Goal: Check status: Check status

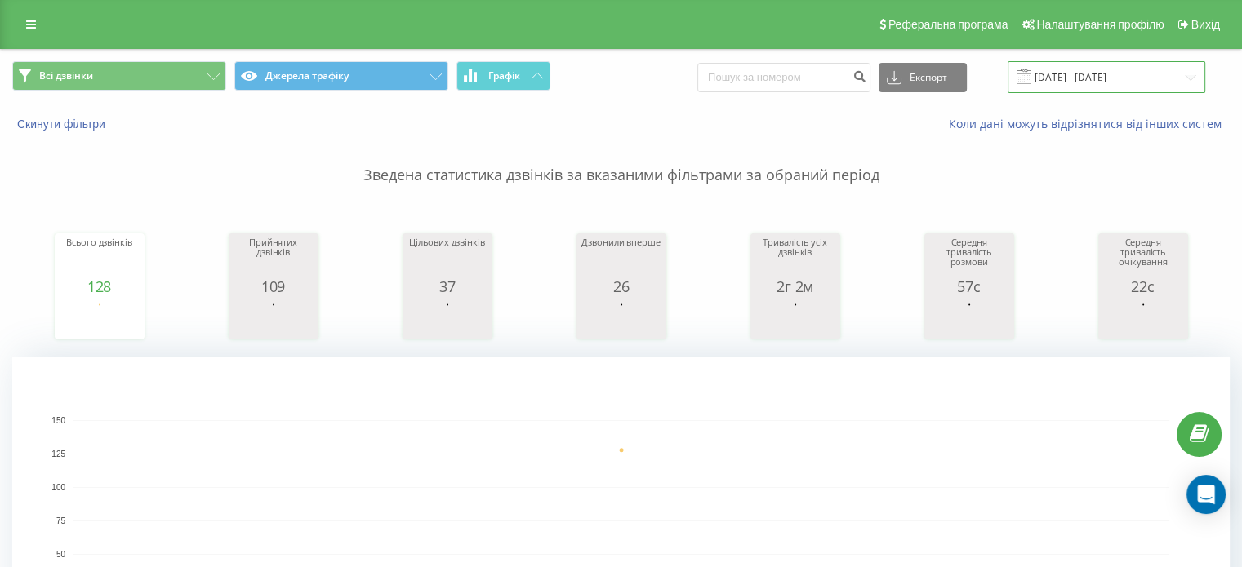
click at [1110, 80] on input "19.08.2025 - 19.08.2025" at bounding box center [1106, 77] width 198 height 32
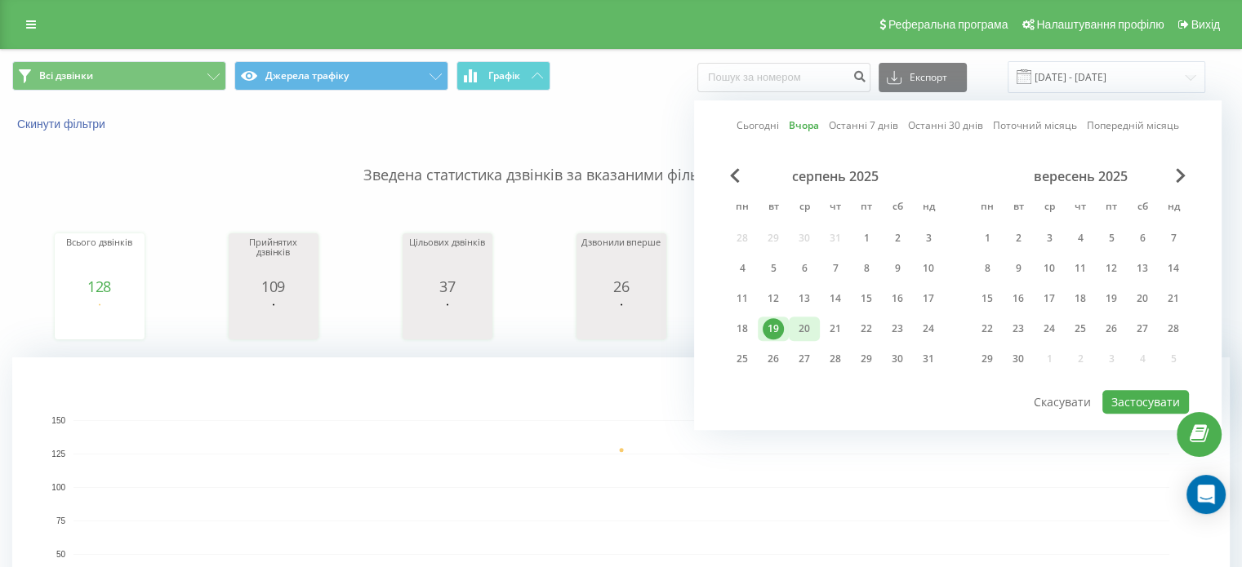
click at [794, 326] on div "20" at bounding box center [803, 328] width 21 height 21
click at [800, 327] on div "20" at bounding box center [803, 328] width 21 height 21
click at [1136, 397] on button "Застосувати" at bounding box center [1145, 402] width 87 height 24
type input "20.08.2025 - 20.08.2025"
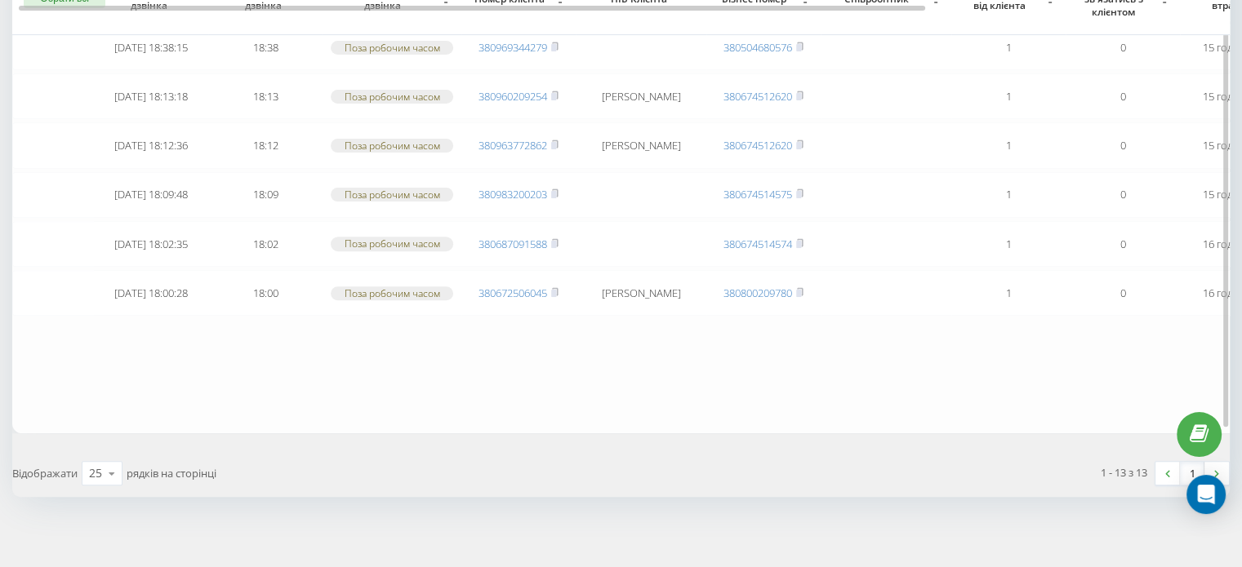
scroll to position [575, 0]
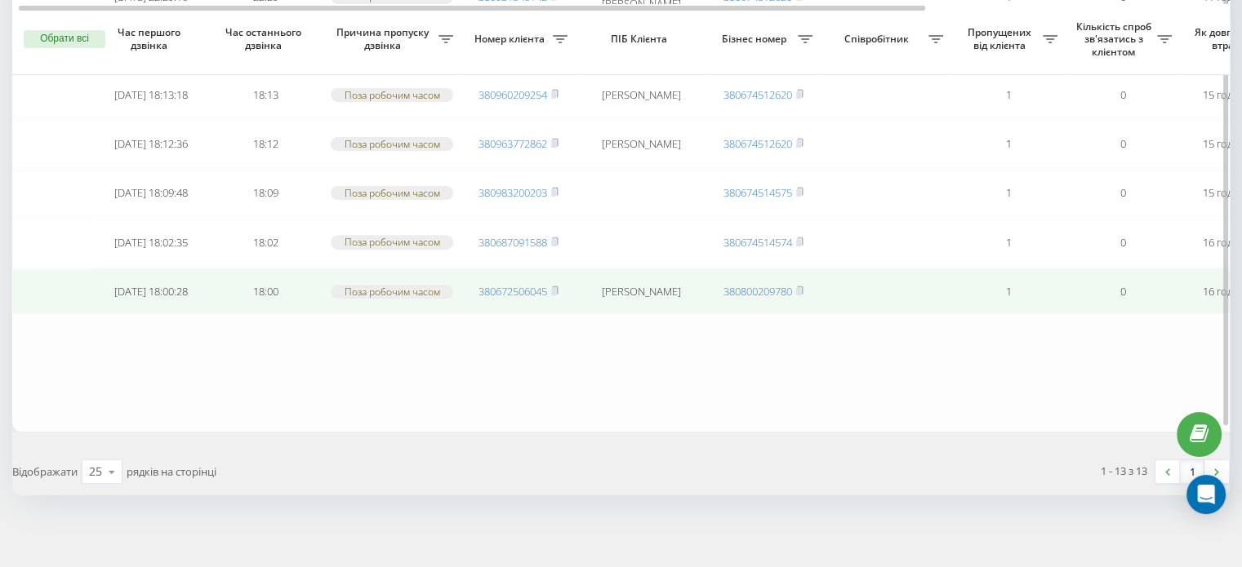
click at [551, 284] on span "380672506045" at bounding box center [518, 291] width 80 height 15
click at [553, 288] on rect at bounding box center [553, 291] width 5 height 7
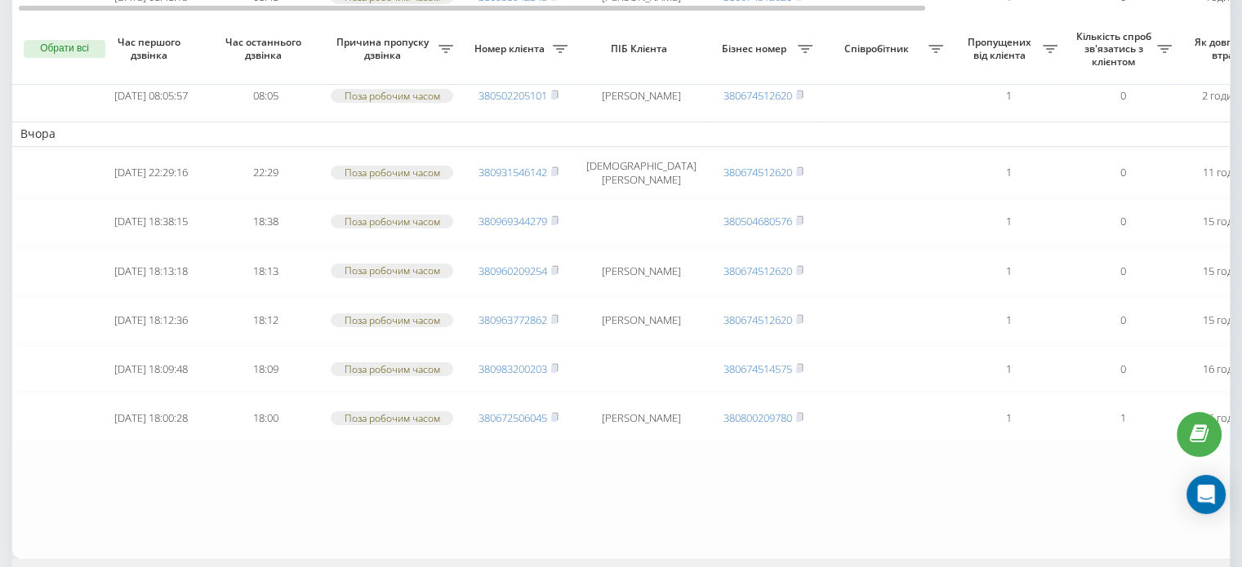
scroll to position [327, 0]
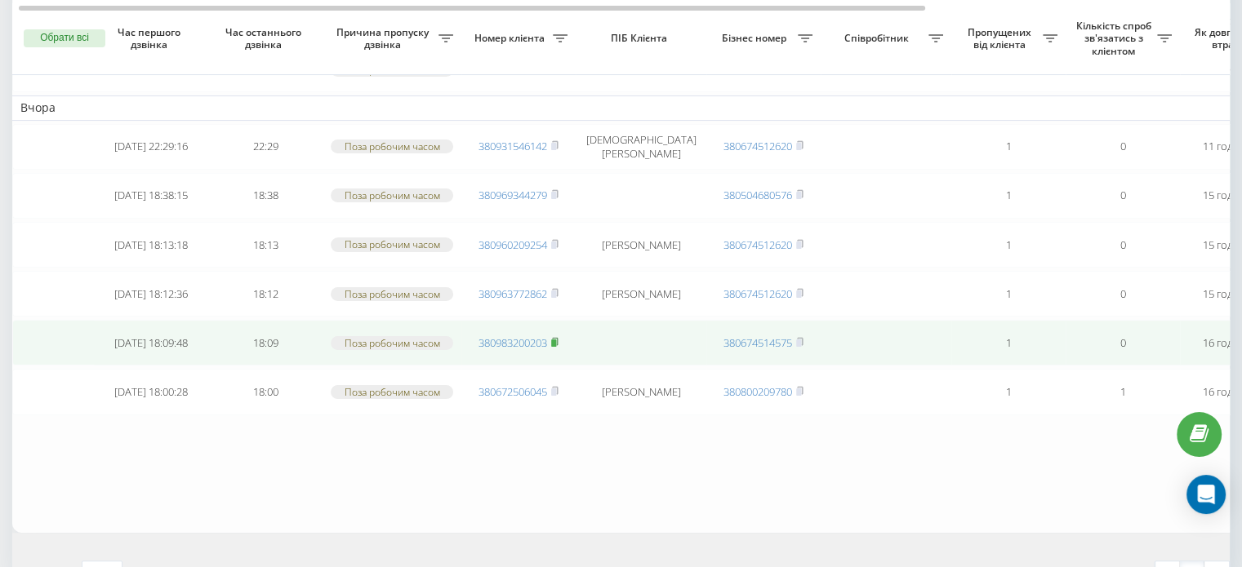
click at [556, 340] on rect at bounding box center [553, 343] width 5 height 7
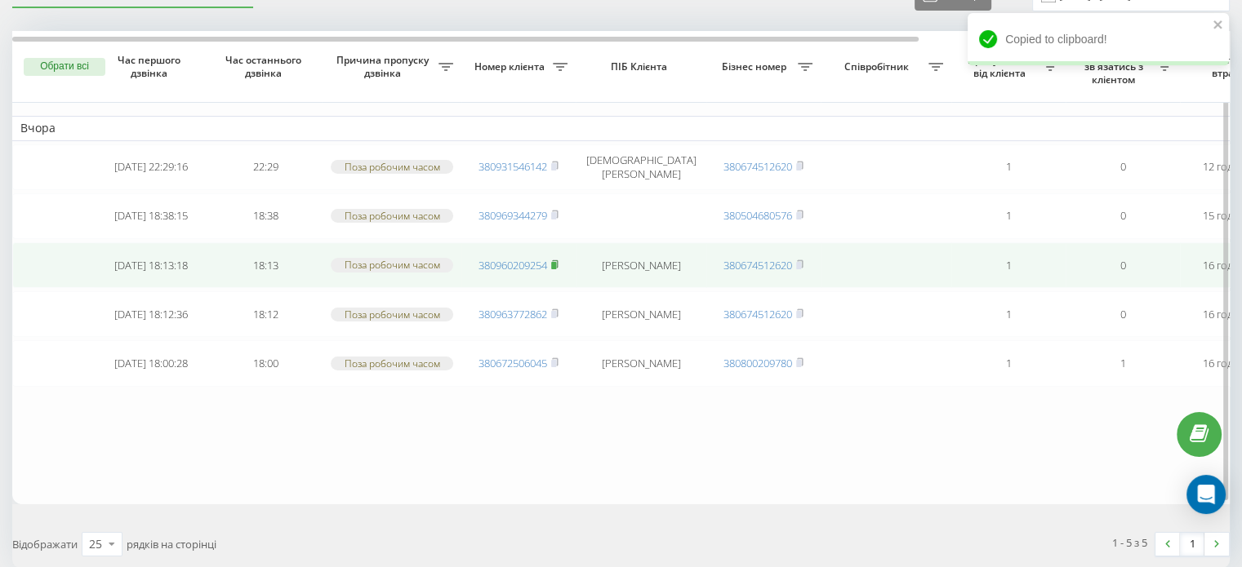
click at [555, 262] on rect at bounding box center [553, 265] width 5 height 7
